Goal: Information Seeking & Learning: Learn about a topic

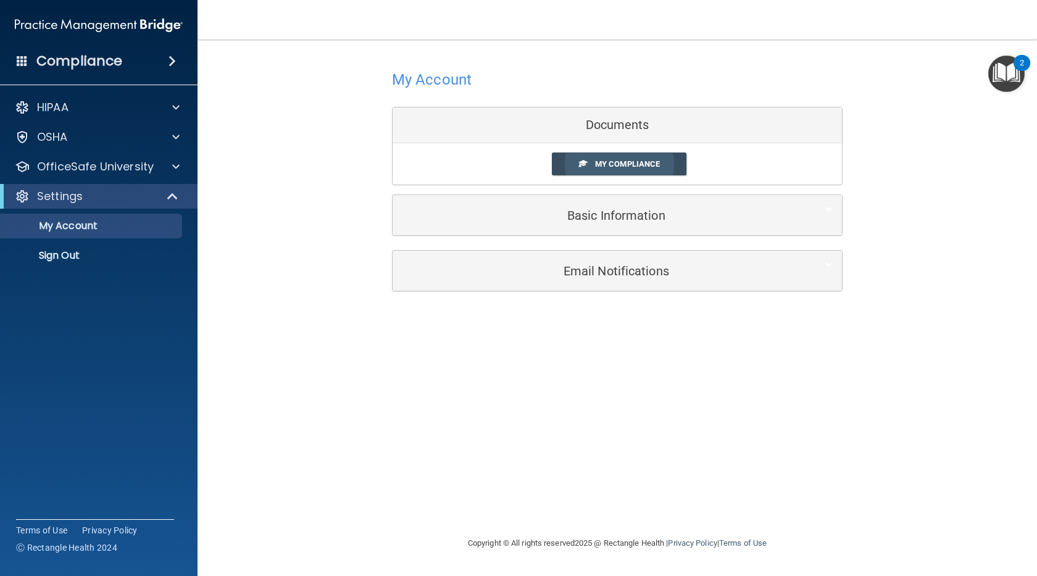
click at [595, 164] on span "My Compliance" at bounding box center [627, 163] width 65 height 9
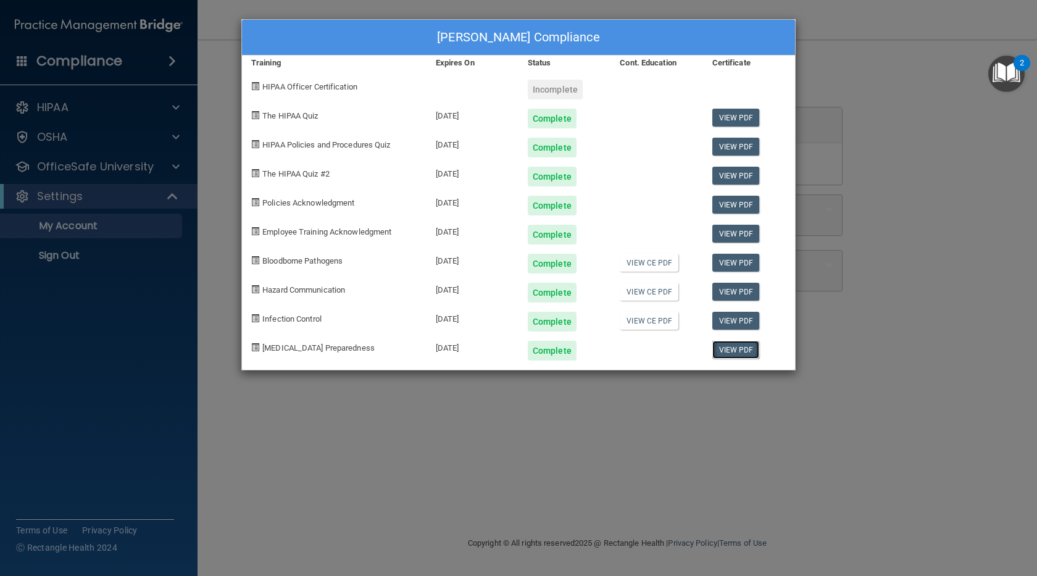
click at [740, 343] on link "View PDF" at bounding box center [737, 350] width 48 height 18
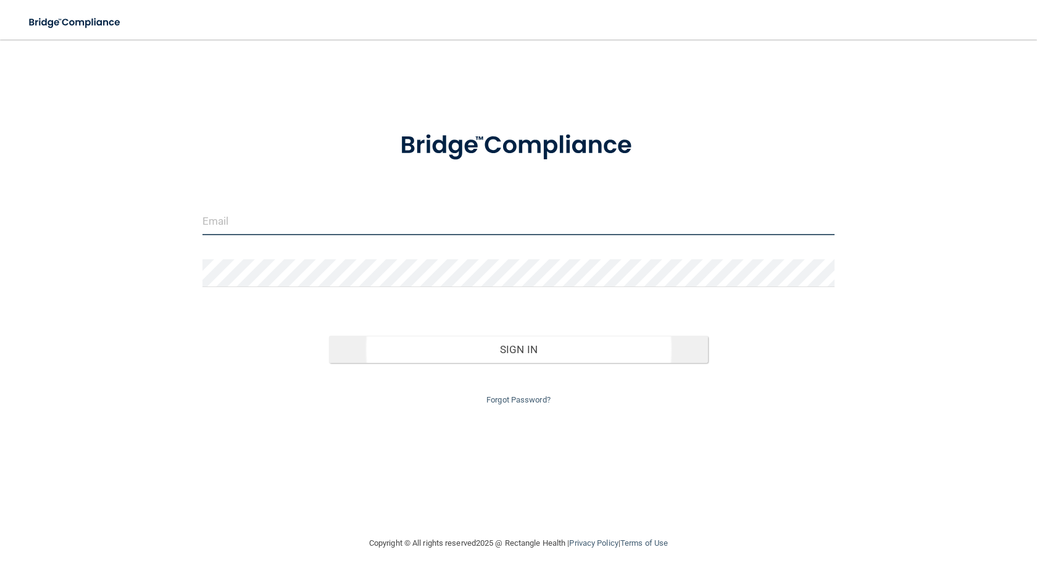
type input "[EMAIL_ADDRESS][DOMAIN_NAME]"
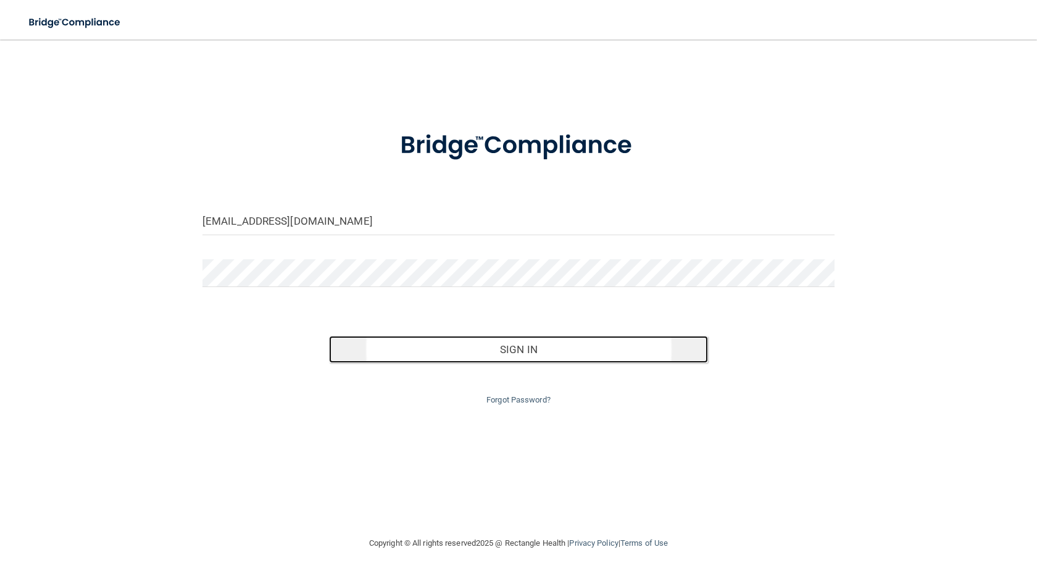
click at [384, 351] on button "Sign In" at bounding box center [518, 349] width 379 height 27
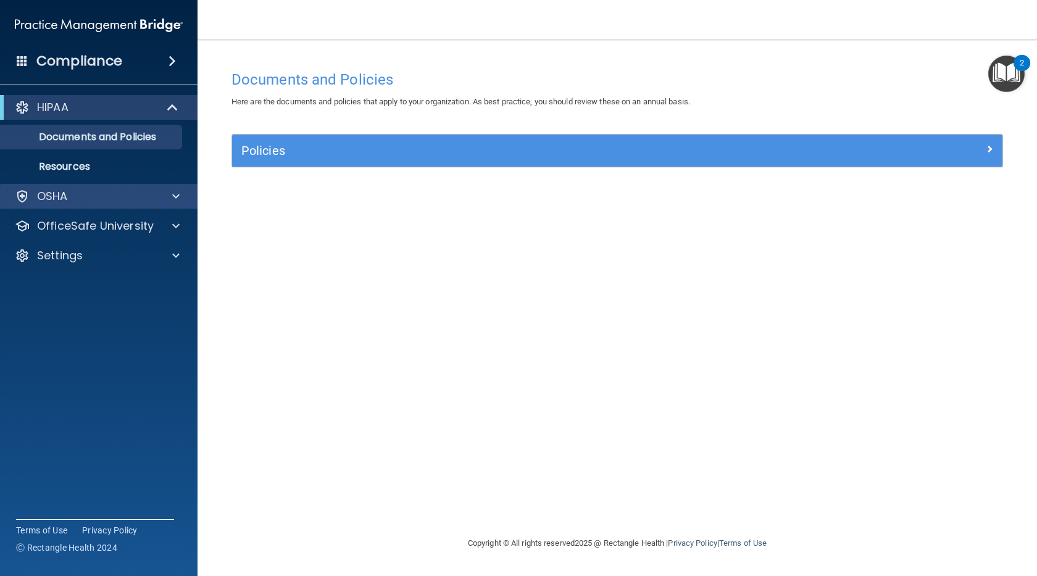
click at [111, 208] on div "OSHA" at bounding box center [99, 196] width 198 height 25
click at [112, 204] on div "OSHA" at bounding box center [99, 196] width 198 height 25
click at [122, 219] on p "OfficeSafe University" at bounding box center [95, 226] width 117 height 15
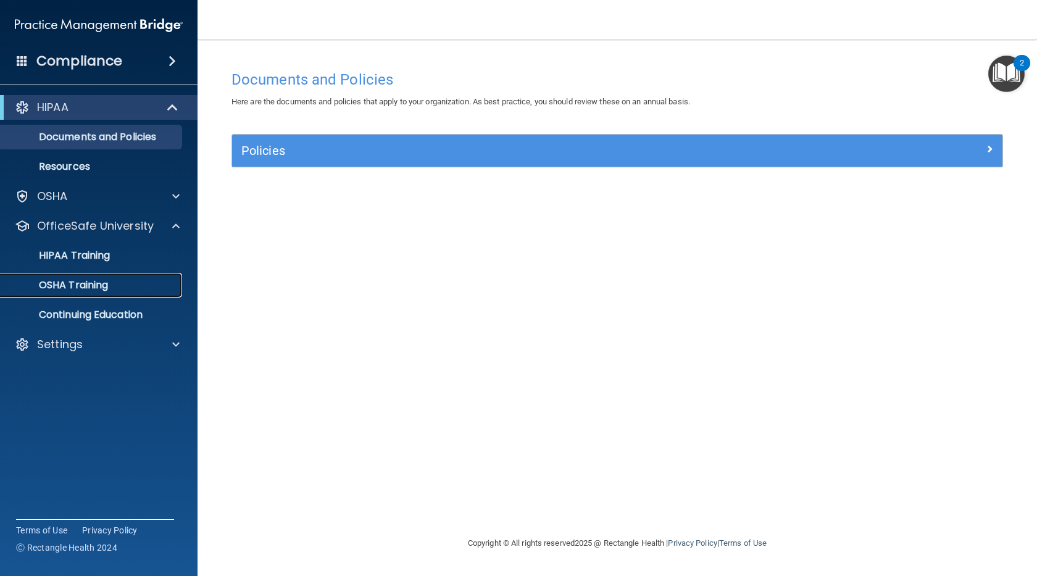
click at [130, 275] on link "OSHA Training" at bounding box center [85, 285] width 194 height 25
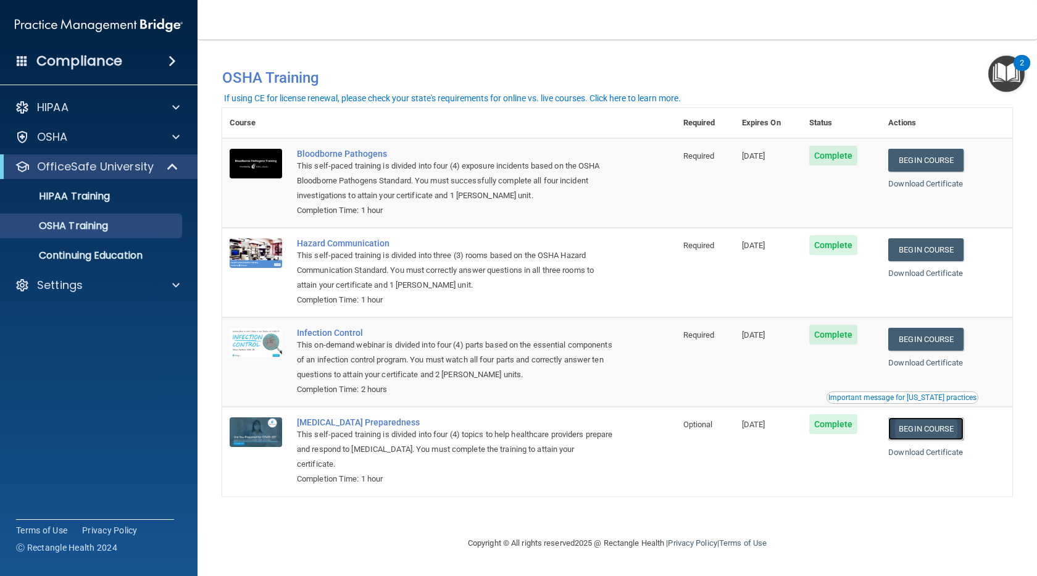
click at [932, 428] on link "Begin Course" at bounding box center [926, 428] width 75 height 23
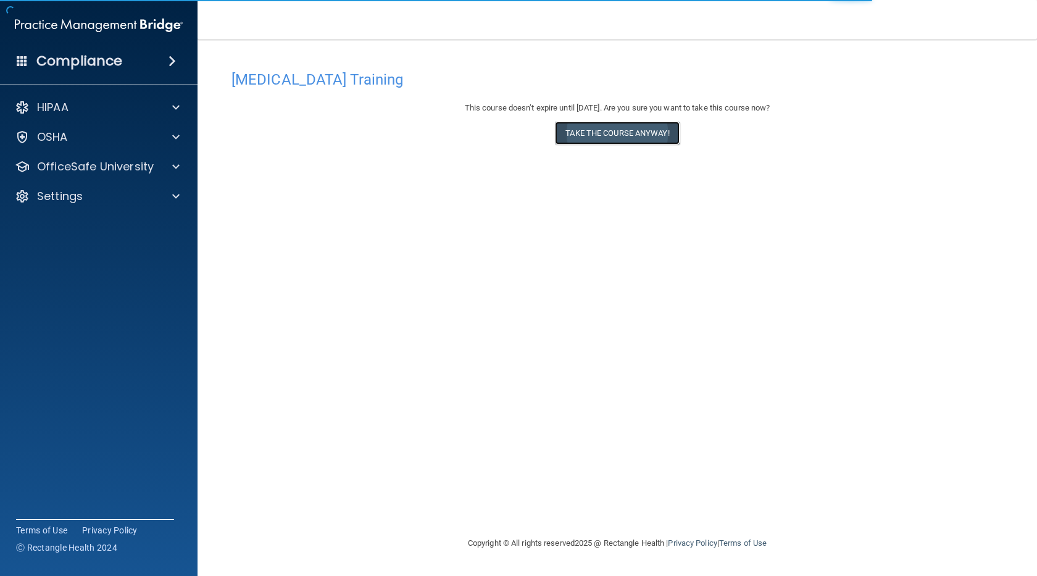
click at [653, 135] on button "Take the course anyway!" at bounding box center [617, 133] width 124 height 23
